Goal: Information Seeking & Learning: Learn about a topic

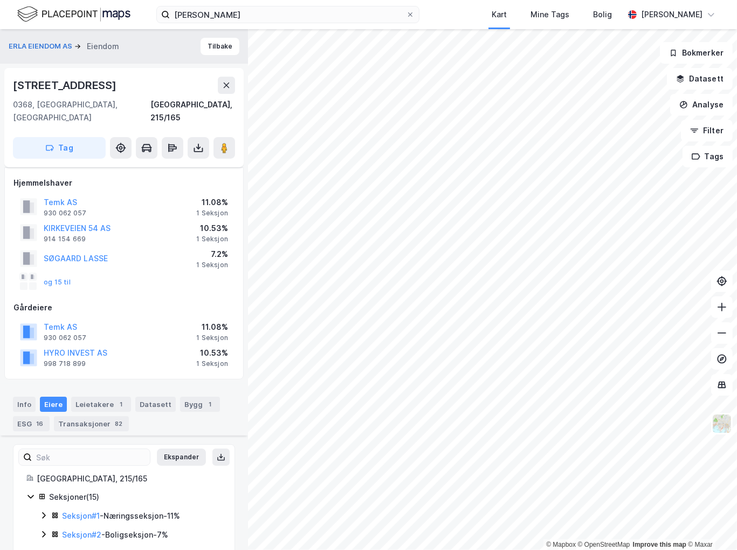
scroll to position [517, 0]
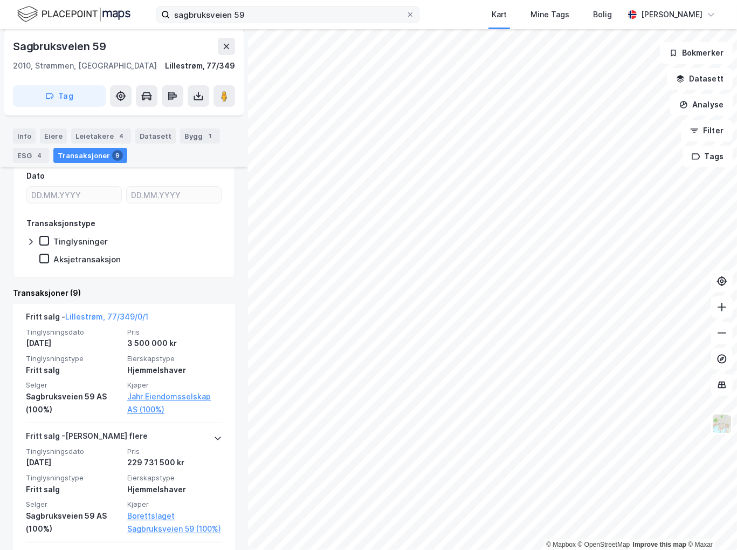
scroll to position [216, 0]
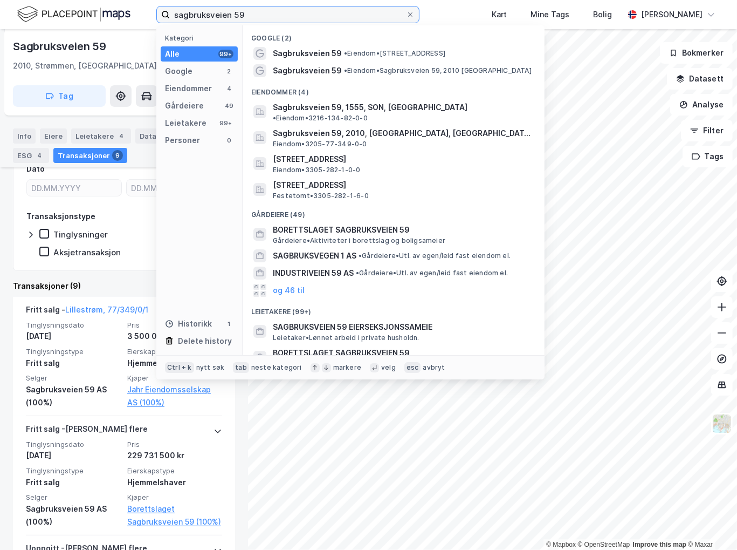
drag, startPoint x: 293, startPoint y: 11, endPoint x: 136, endPoint y: 6, distance: 157.6
click at [136, 6] on div "sagbruksveien 59 Kategori Alle 99+ Google 2 Eiendommer 4 Gårdeiere 49 Leietaker…" at bounding box center [368, 14] width 737 height 29
type input "a"
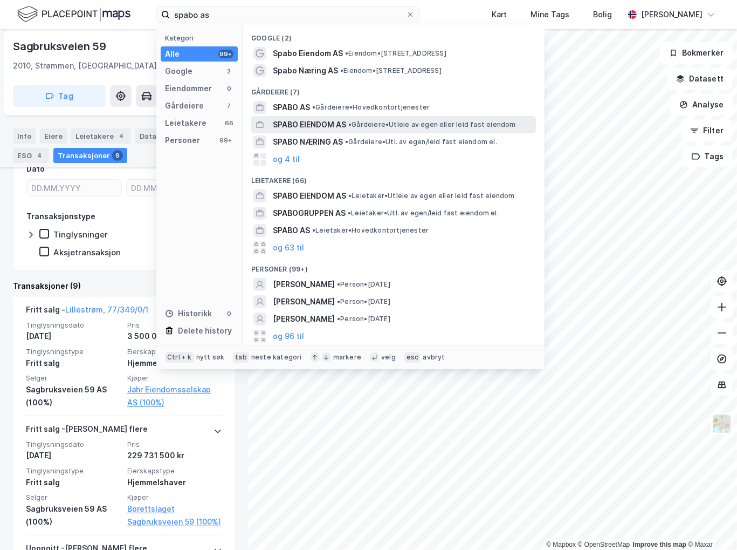
click at [336, 121] on span "SPABO EIENDOM AS" at bounding box center [309, 124] width 73 height 13
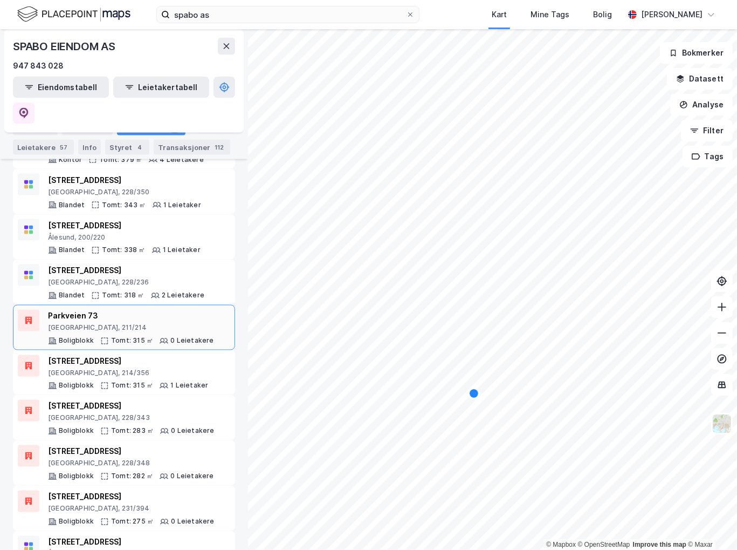
scroll to position [1707, 0]
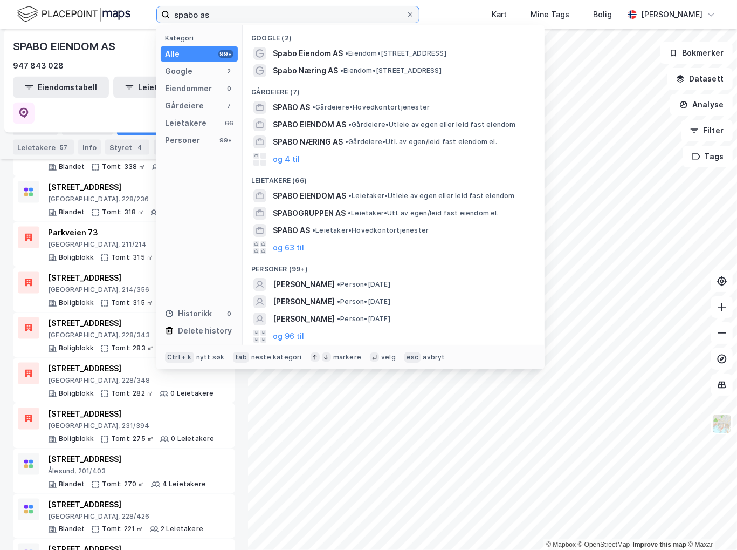
drag, startPoint x: 243, startPoint y: 17, endPoint x: 6, endPoint y: 32, distance: 237.3
click at [6, 32] on div "spabo as Kategori Alle 99+ Google 2 Eiendommer 0 Gårdeiere 7 Leietakere 66 Pers…" at bounding box center [368, 275] width 737 height 550
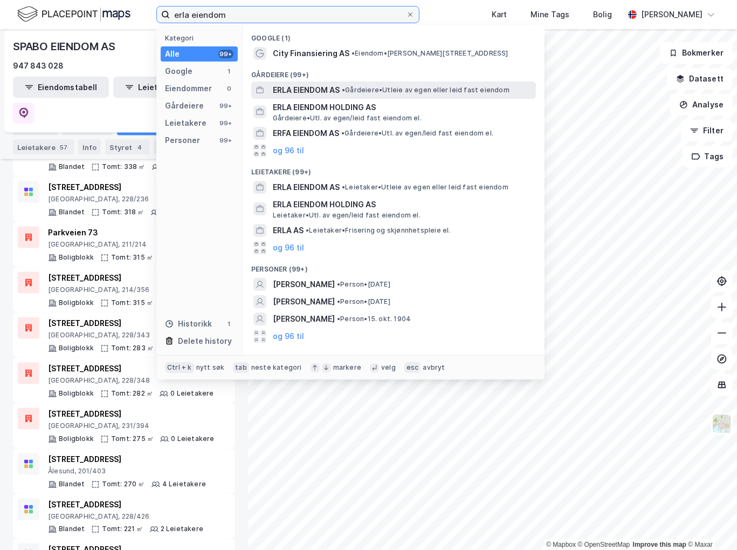
type input "erla eiendom"
click at [314, 93] on span "ERLA EIENDOM AS" at bounding box center [306, 90] width 67 height 13
